Goal: Information Seeking & Learning: Learn about a topic

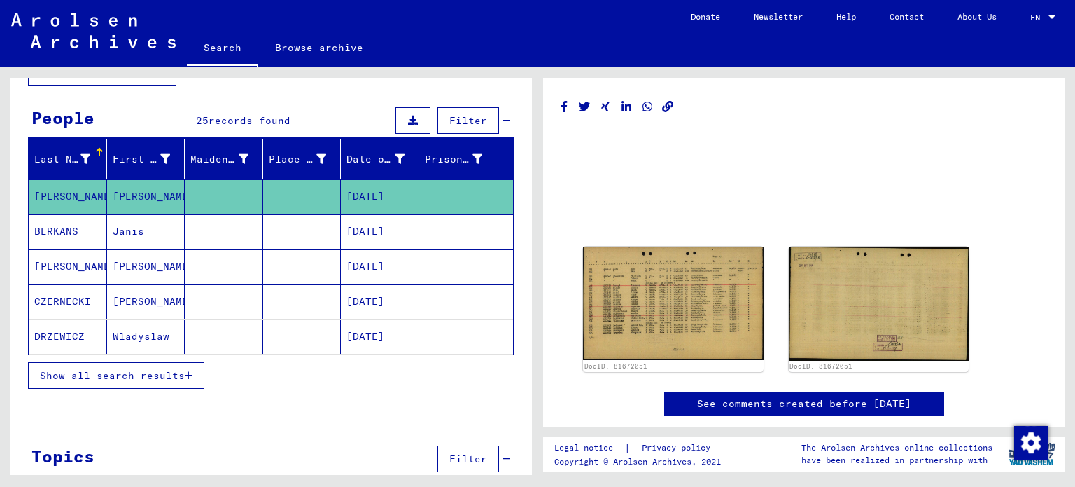
scroll to position [129, 0]
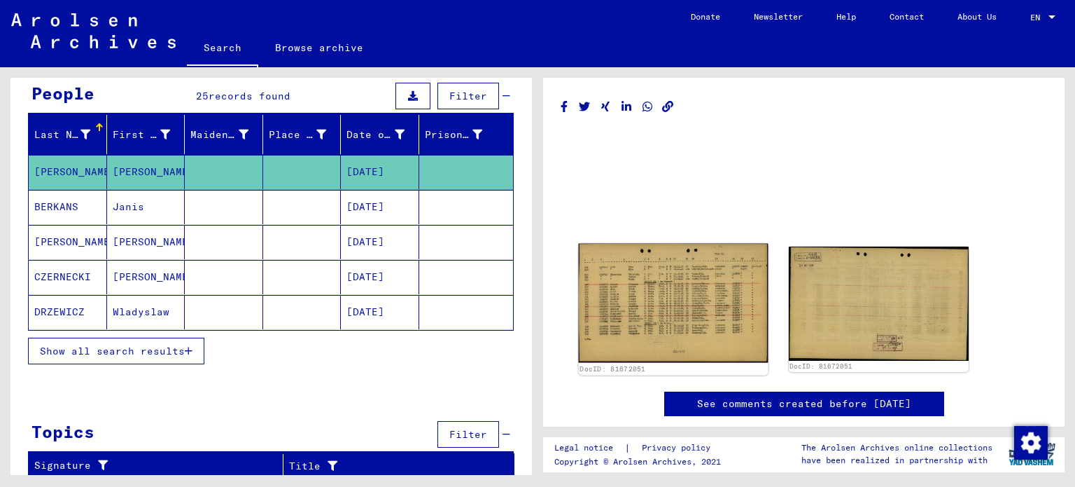
click at [680, 312] on img at bounding box center [673, 303] width 189 height 119
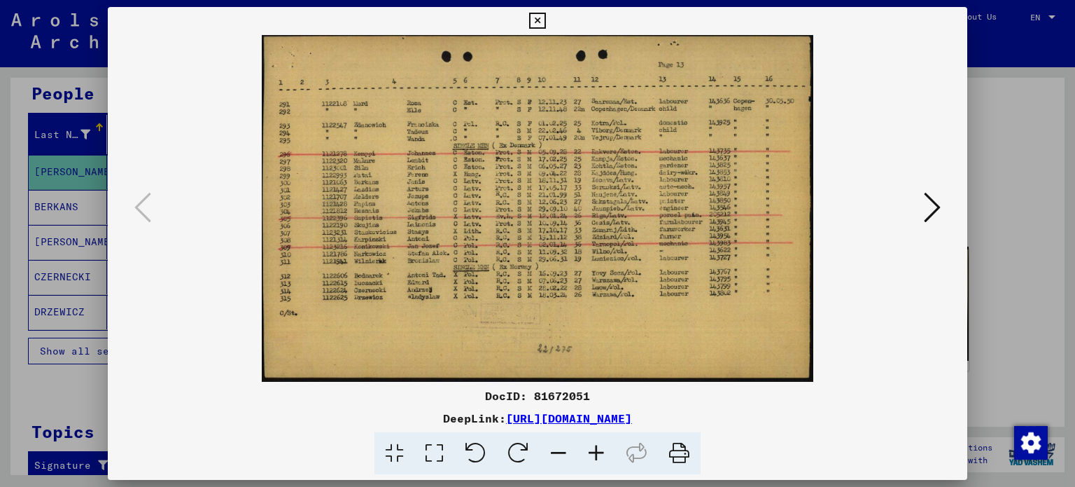
click at [608, 454] on icon at bounding box center [597, 453] width 38 height 43
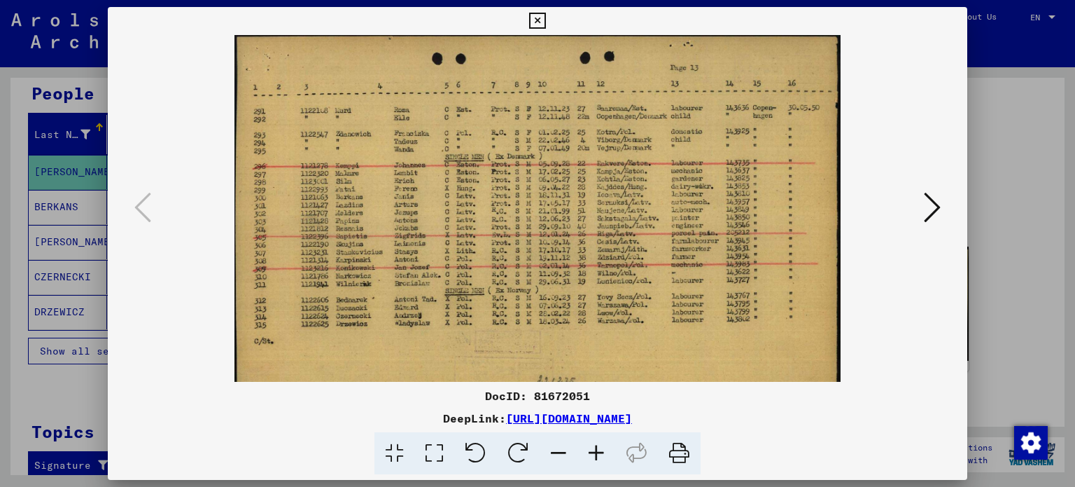
click at [608, 454] on icon at bounding box center [597, 453] width 38 height 43
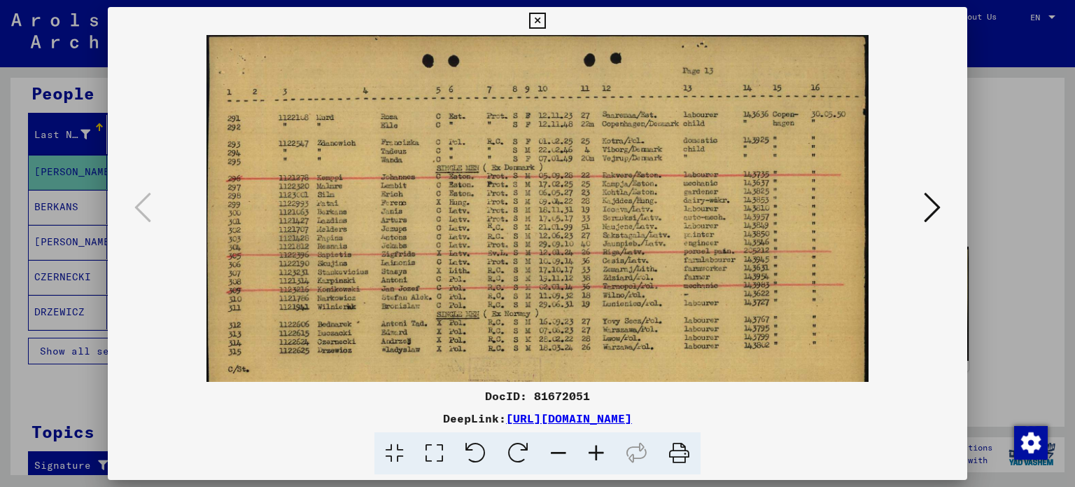
click at [608, 454] on icon at bounding box center [597, 453] width 38 height 43
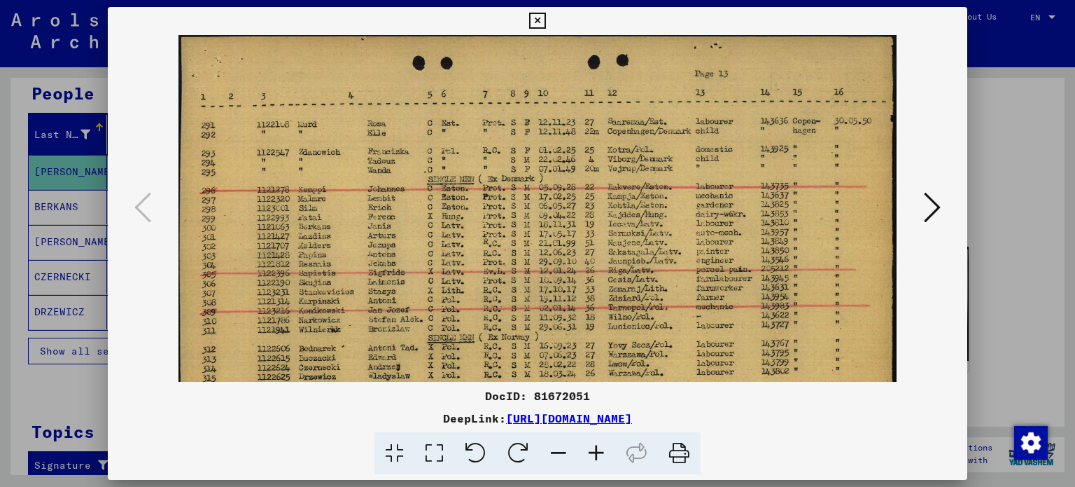
click at [608, 454] on icon at bounding box center [597, 453] width 38 height 43
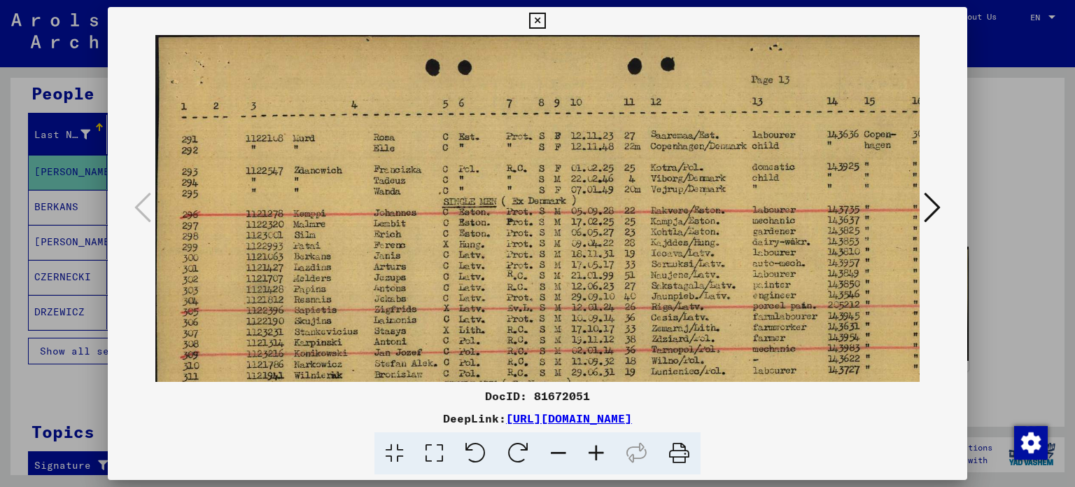
click at [608, 454] on icon at bounding box center [597, 453] width 38 height 43
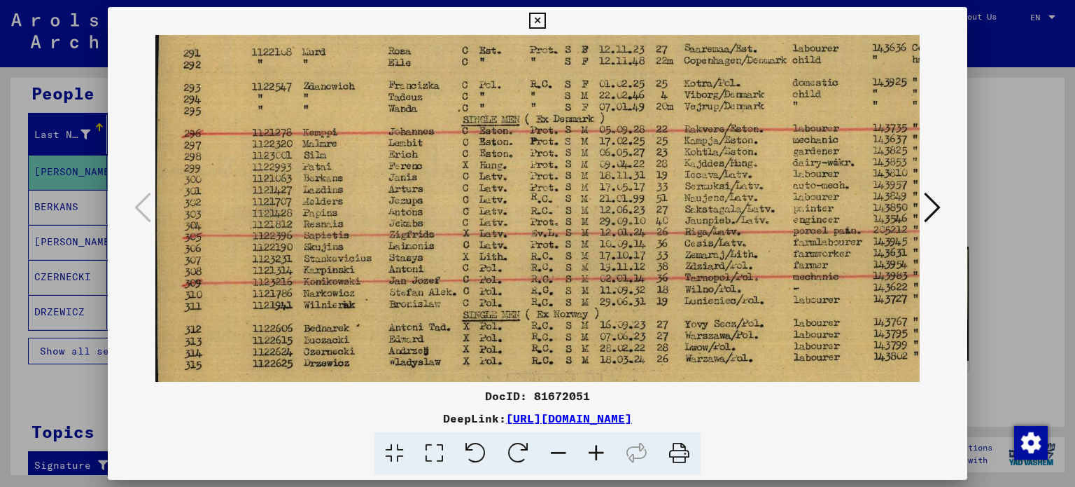
scroll to position [180, 0]
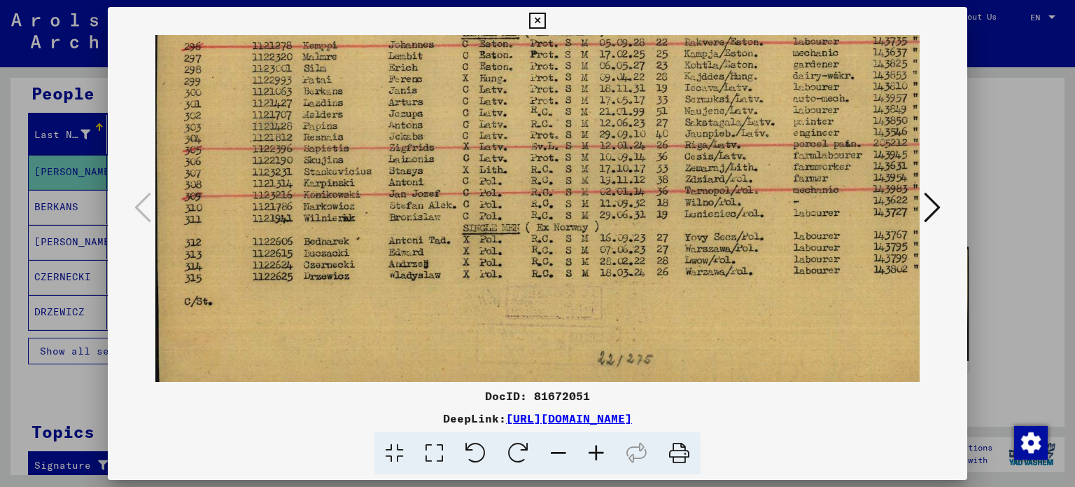
drag, startPoint x: 475, startPoint y: 237, endPoint x: 518, endPoint y: 99, distance: 144.4
click at [518, 99] on img at bounding box center [597, 133] width 885 height 557
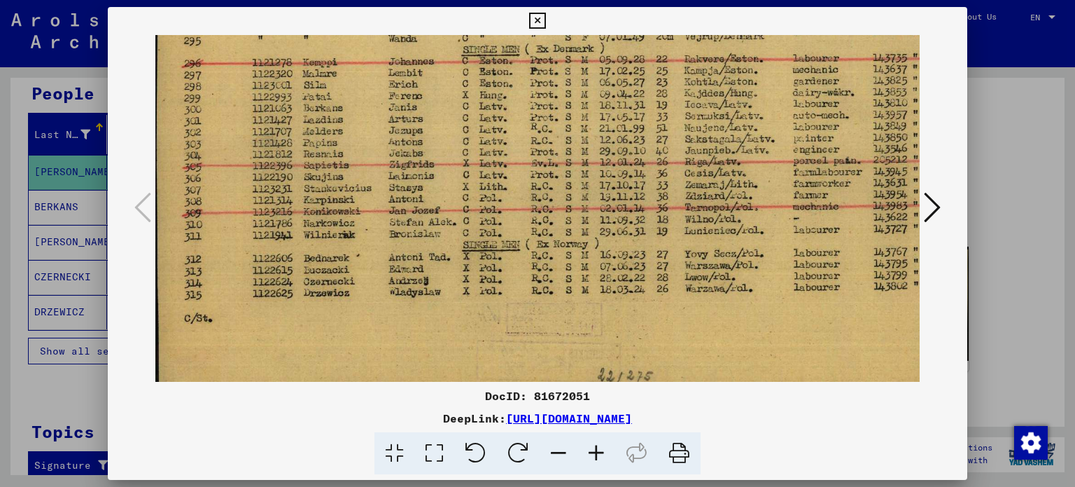
scroll to position [158, 0]
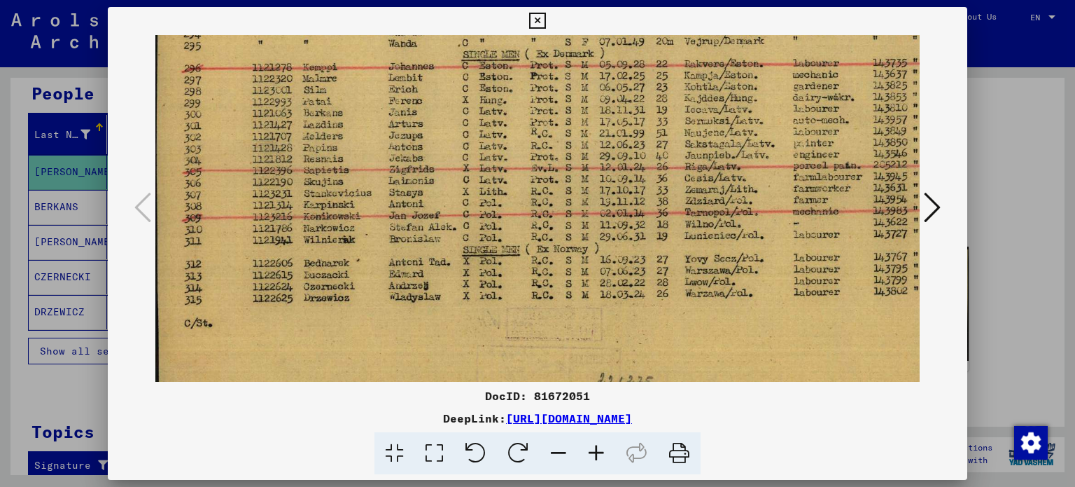
drag, startPoint x: 540, startPoint y: 195, endPoint x: 542, endPoint y: 212, distance: 16.9
click at [542, 212] on img at bounding box center [597, 155] width 885 height 557
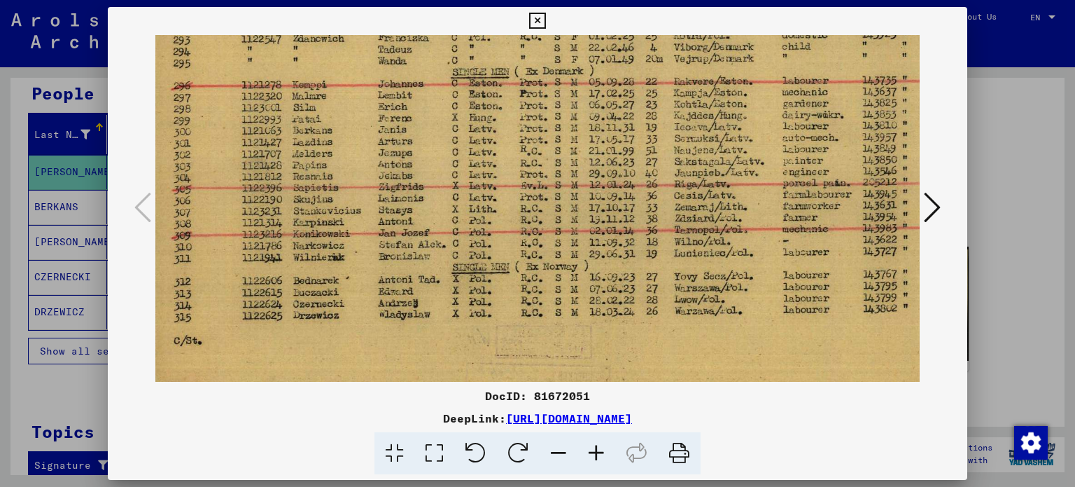
scroll to position [143, 11]
drag, startPoint x: 662, startPoint y: 170, endPoint x: 656, endPoint y: 190, distance: 20.4
click at [656, 190] on img at bounding box center [587, 170] width 885 height 557
